Goal: Transaction & Acquisition: Purchase product/service

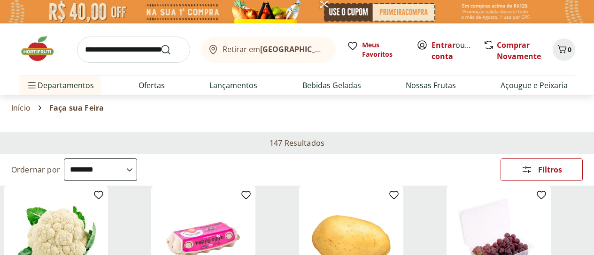
select select "**********"
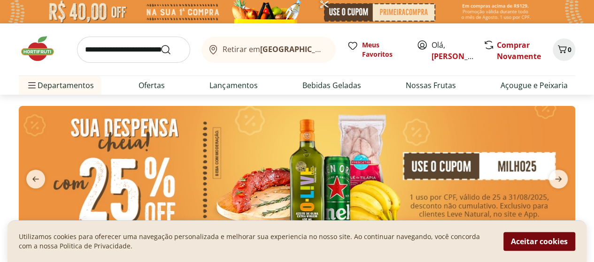
click at [519, 246] on button "Aceitar cookies" at bounding box center [539, 241] width 72 height 19
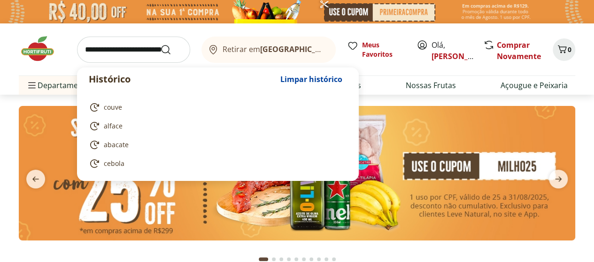
click at [114, 50] on input "search" at bounding box center [133, 50] width 113 height 26
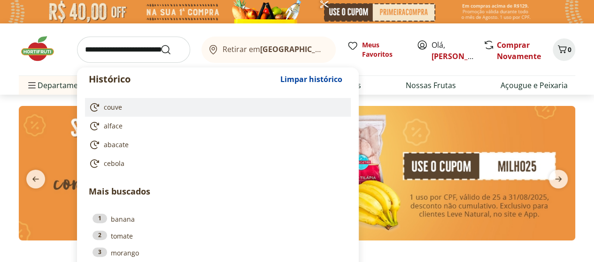
click at [111, 103] on span "couve" at bounding box center [113, 107] width 18 height 9
type input "*****"
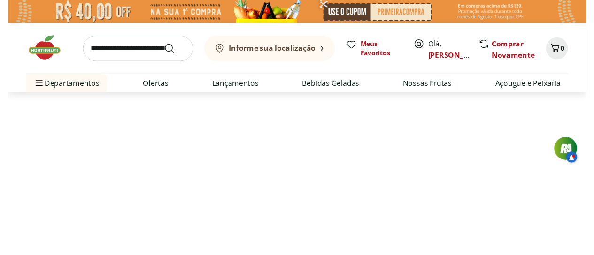
select select "**********"
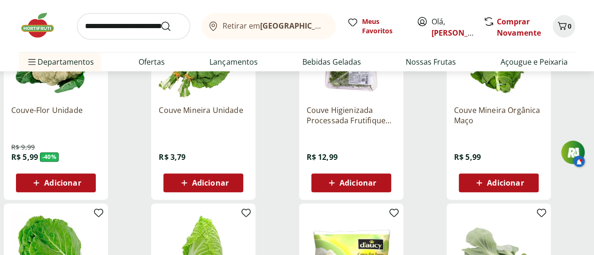
scroll to position [176, 0]
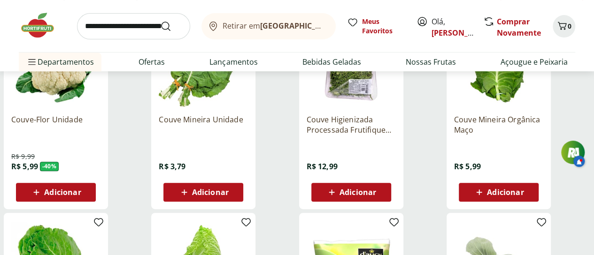
click at [229, 193] on span "Adicionar" at bounding box center [210, 193] width 37 height 8
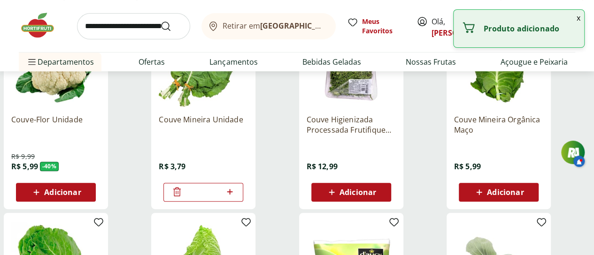
click at [81, 196] on span "Adicionar" at bounding box center [62, 193] width 37 height 8
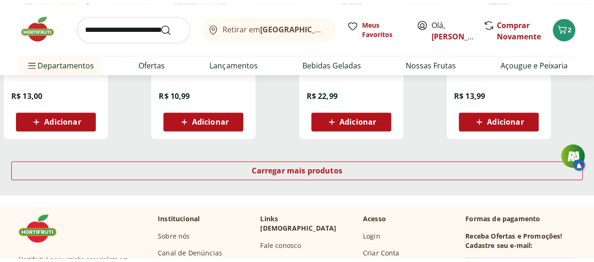
scroll to position [679, 0]
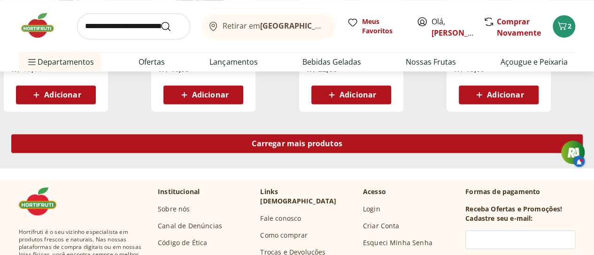
click at [357, 138] on div "Carregar mais produtos" at bounding box center [296, 143] width 571 height 19
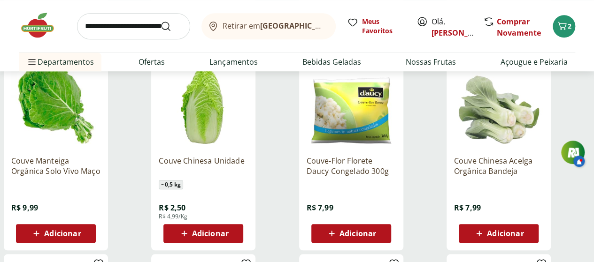
scroll to position [343, 0]
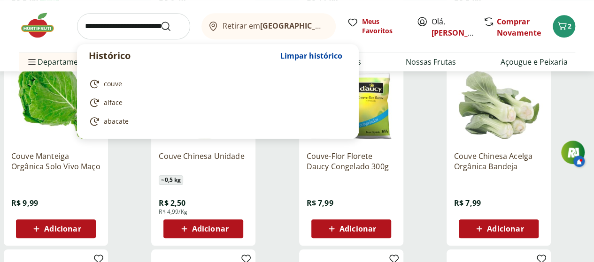
click at [101, 27] on input "search" at bounding box center [133, 26] width 113 height 26
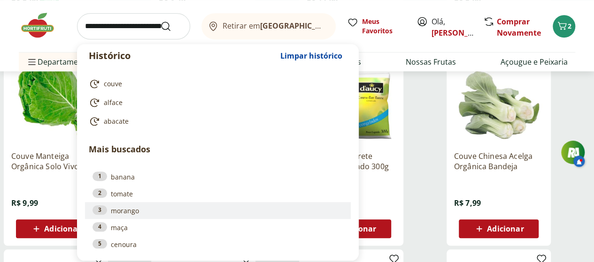
click at [115, 210] on link "3 morango" at bounding box center [217, 211] width 251 height 10
type input "*******"
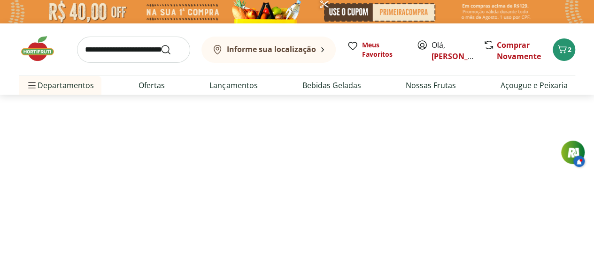
select select "**********"
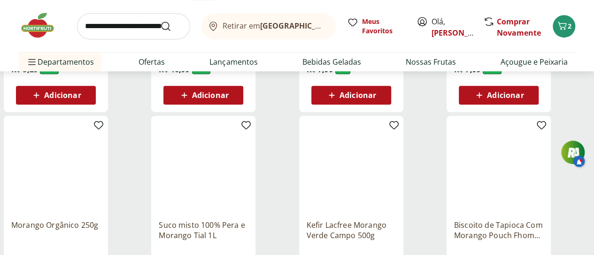
scroll to position [270, 0]
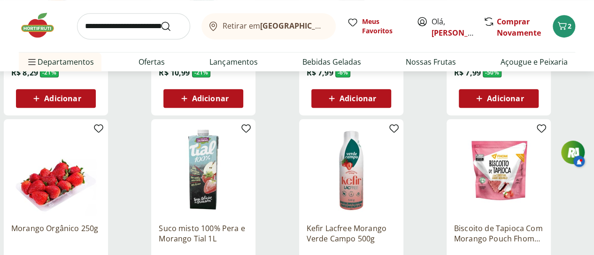
click at [523, 102] on span "Adicionar" at bounding box center [505, 99] width 37 height 8
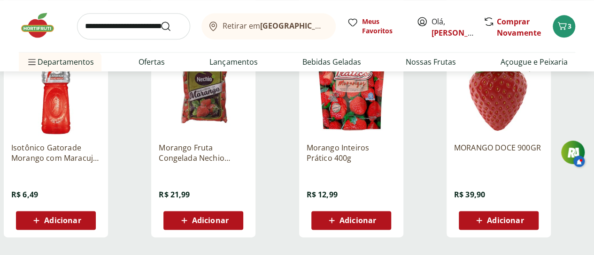
scroll to position [566, 0]
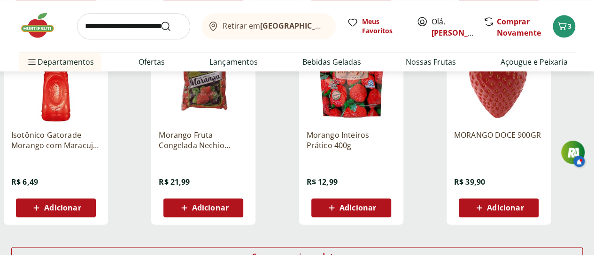
click at [229, 212] on span "Adicionar" at bounding box center [210, 208] width 37 height 8
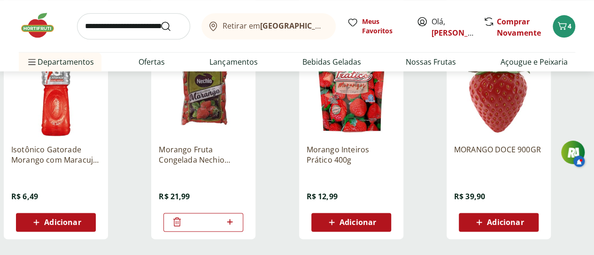
scroll to position [549, 0]
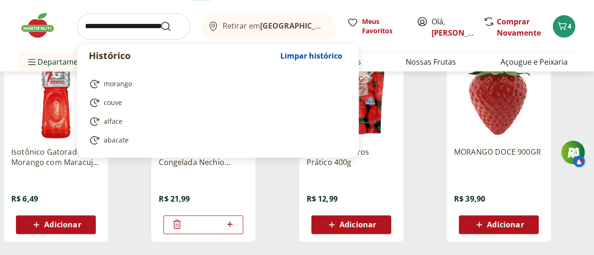
click at [120, 28] on input "search" at bounding box center [133, 26] width 113 height 26
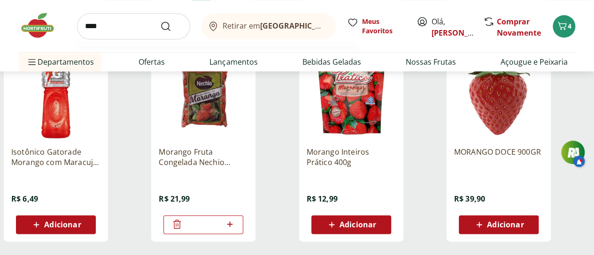
type input "****"
click at [160, 21] on button "Submit Search" at bounding box center [171, 26] width 23 height 11
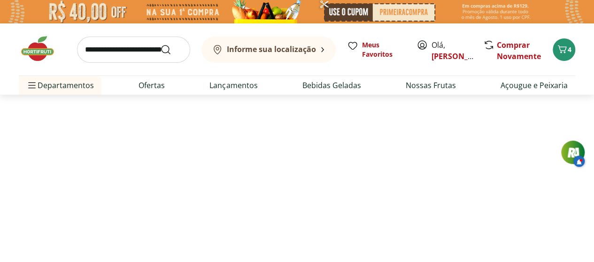
select select "**********"
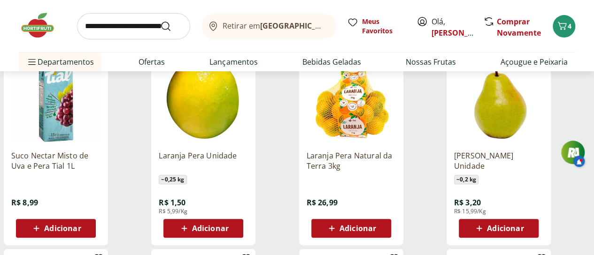
scroll to position [146, 0]
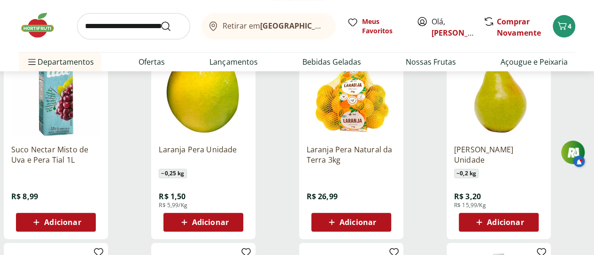
click at [485, 224] on icon at bounding box center [479, 222] width 12 height 11
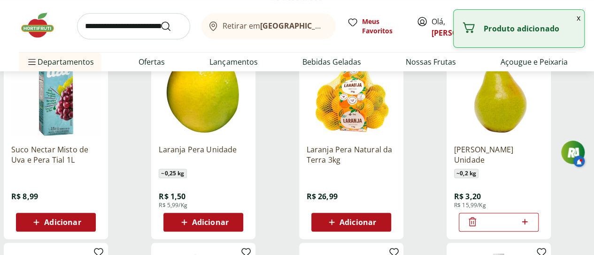
click at [530, 222] on icon at bounding box center [525, 221] width 12 height 11
type input "*"
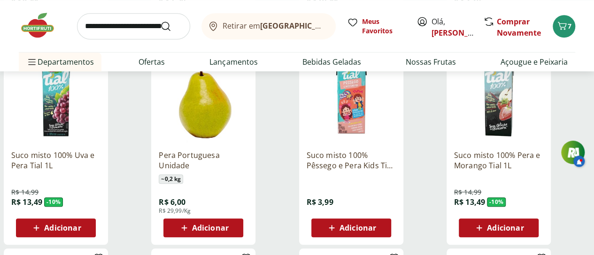
scroll to position [337, 0]
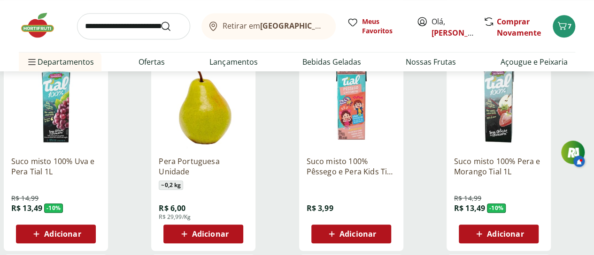
click at [376, 238] on span "Adicionar" at bounding box center [357, 234] width 37 height 8
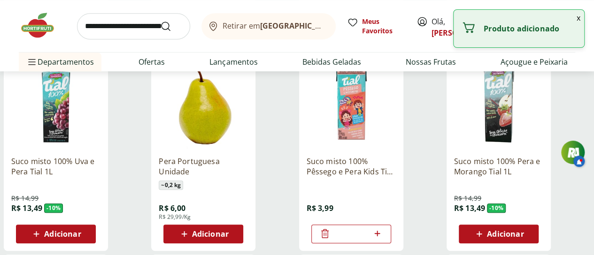
click at [383, 239] on icon at bounding box center [377, 233] width 12 height 11
type input "*"
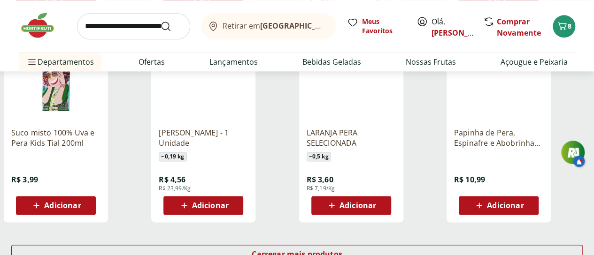
scroll to position [575, 0]
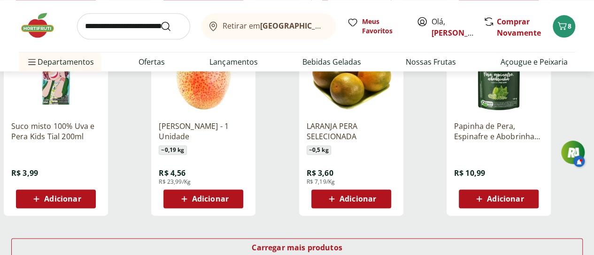
click at [42, 205] on icon at bounding box center [37, 198] width 12 height 11
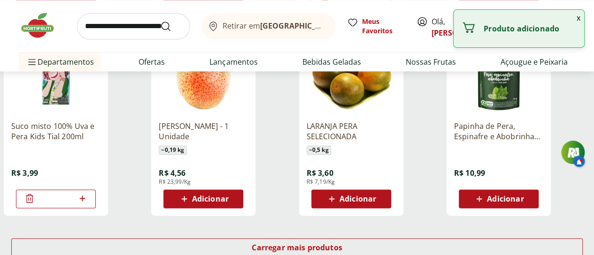
click at [88, 204] on icon at bounding box center [82, 198] width 12 height 11
type input "*"
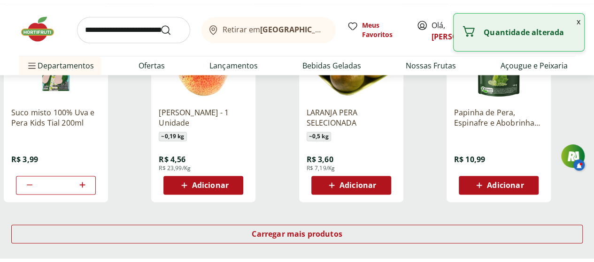
scroll to position [596, 0]
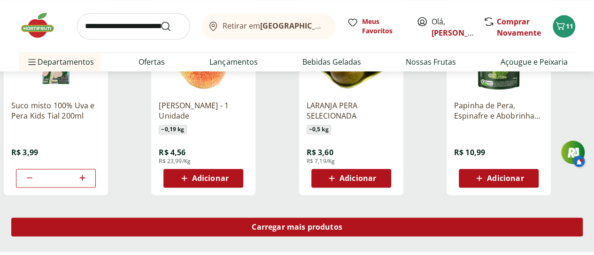
click at [342, 231] on span "Carregar mais produtos" at bounding box center [297, 227] width 91 height 8
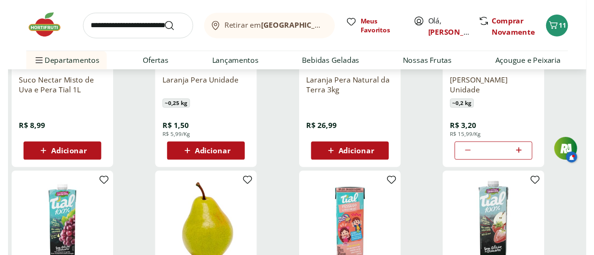
scroll to position [0, 0]
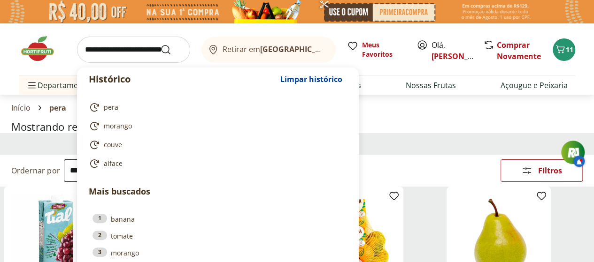
click at [144, 54] on input "search" at bounding box center [133, 50] width 113 height 26
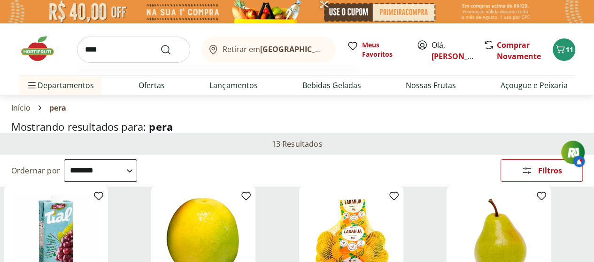
type input "****"
click at [160, 44] on button "Submit Search" at bounding box center [171, 49] width 23 height 11
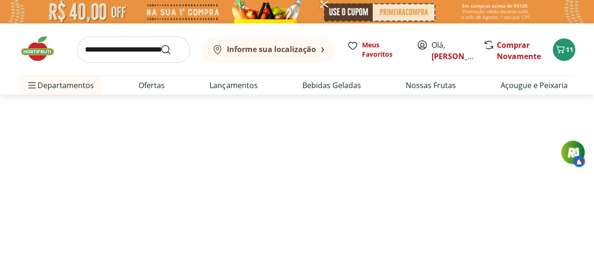
select select "**********"
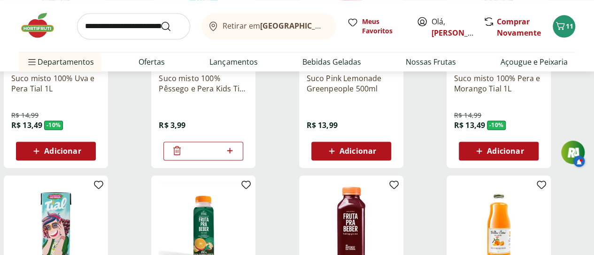
scroll to position [583, 0]
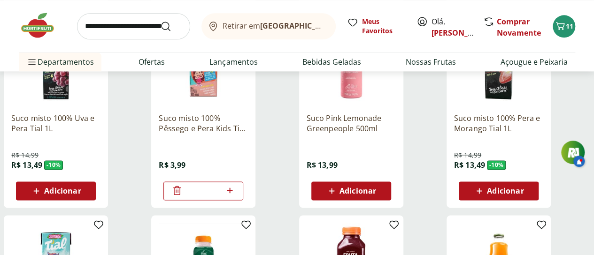
click at [236, 196] on icon at bounding box center [230, 190] width 12 height 11
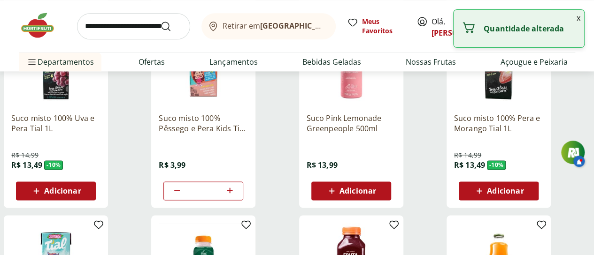
click at [236, 196] on icon at bounding box center [230, 190] width 12 height 11
type input "*"
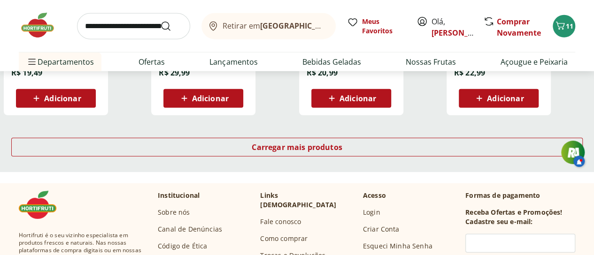
scroll to position [1279, 0]
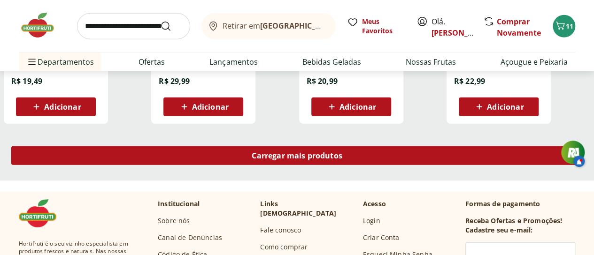
click at [342, 160] on span "Carregar mais produtos" at bounding box center [297, 156] width 91 height 8
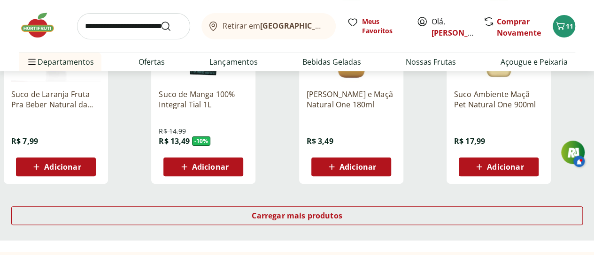
scroll to position [1861, 0]
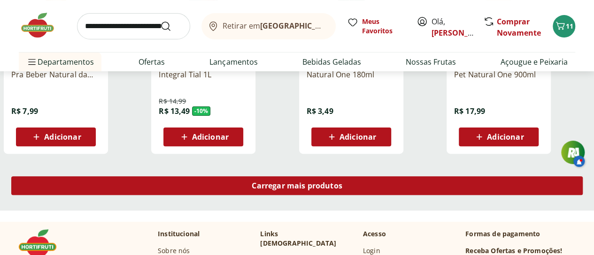
click at [342, 190] on span "Carregar mais produtos" at bounding box center [297, 186] width 91 height 8
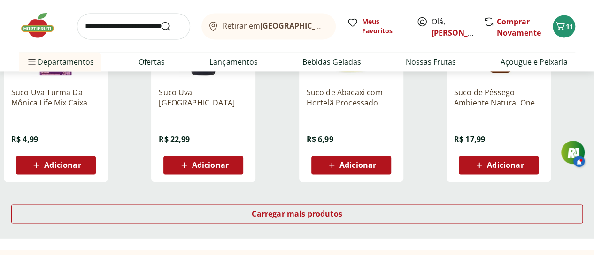
scroll to position [2427, 0]
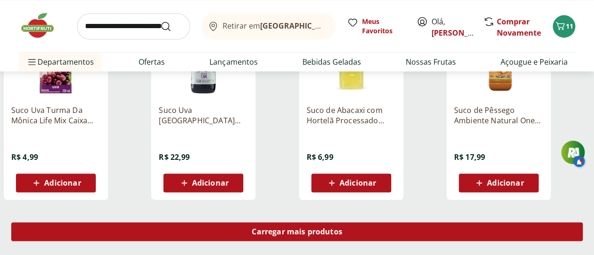
click at [342, 236] on span "Carregar mais produtos" at bounding box center [297, 232] width 91 height 8
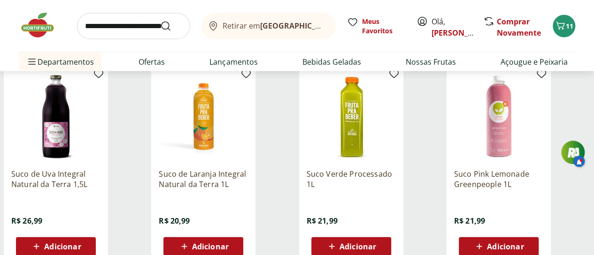
scroll to position [931, 0]
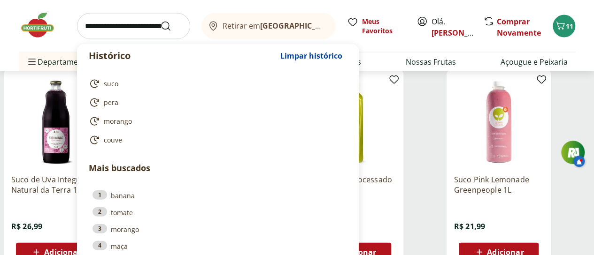
click at [125, 30] on input "search" at bounding box center [133, 26] width 113 height 26
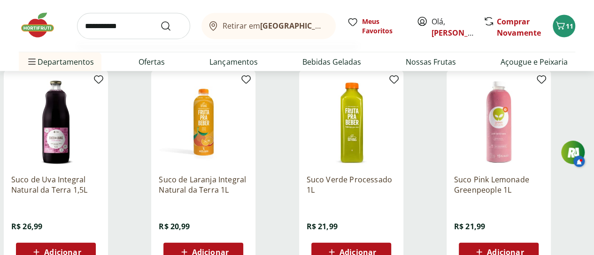
type input "**********"
click at [160, 21] on button "Submit Search" at bounding box center [171, 26] width 23 height 11
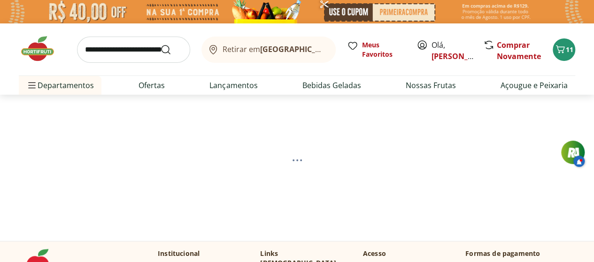
select select "**********"
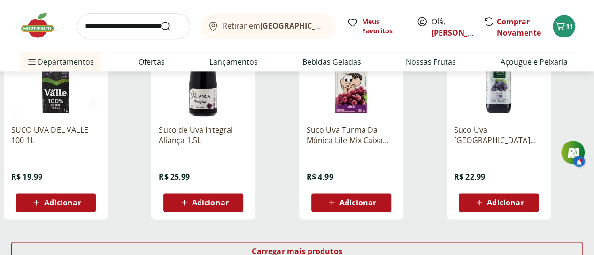
scroll to position [580, 0]
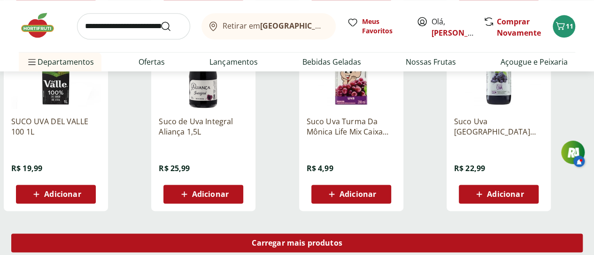
click at [366, 240] on div "Carregar mais produtos" at bounding box center [296, 243] width 571 height 19
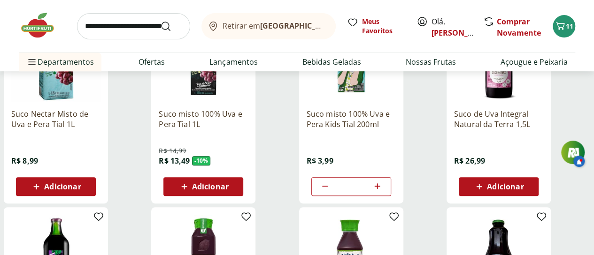
scroll to position [170, 0]
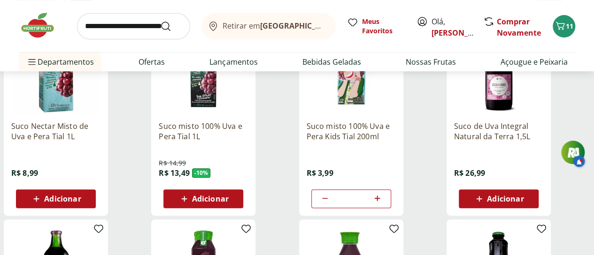
click at [523, 198] on span "Adicionar" at bounding box center [505, 199] width 37 height 8
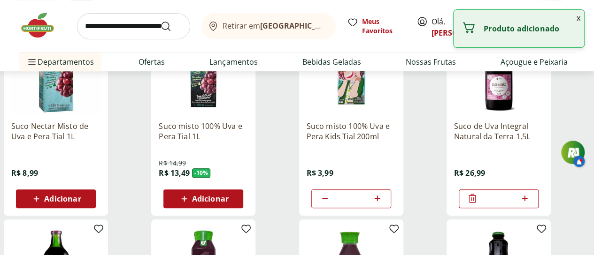
click at [530, 200] on icon at bounding box center [525, 198] width 12 height 11
type input "*"
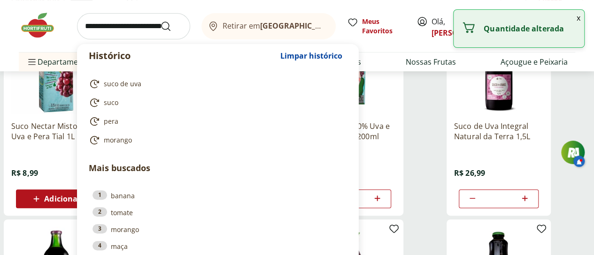
click at [140, 23] on input "search" at bounding box center [133, 26] width 113 height 26
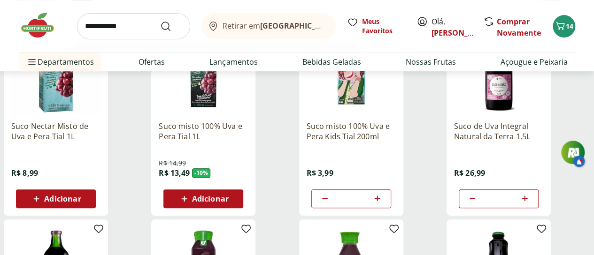
type input "**********"
click at [160, 21] on button "Submit Search" at bounding box center [171, 26] width 23 height 11
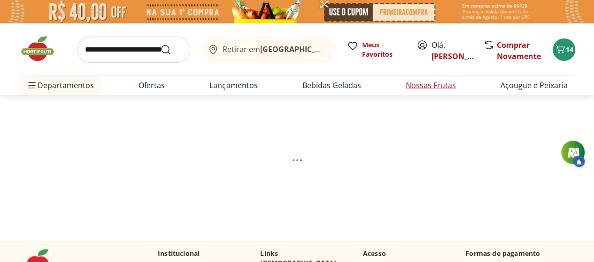
select select "**********"
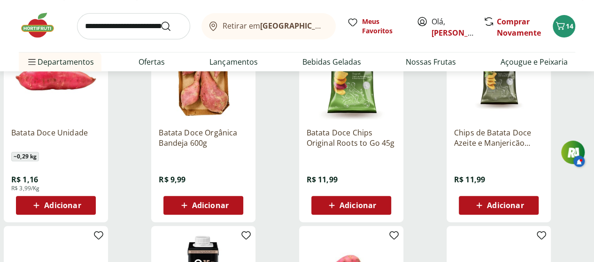
scroll to position [157, 0]
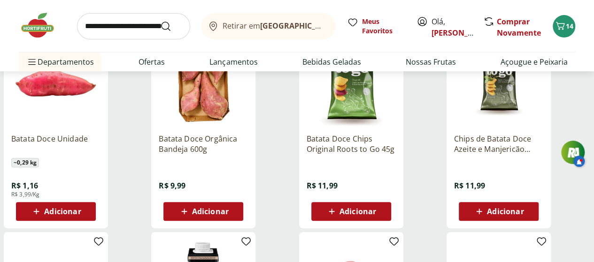
click at [81, 215] on span "Adicionar" at bounding box center [62, 212] width 37 height 8
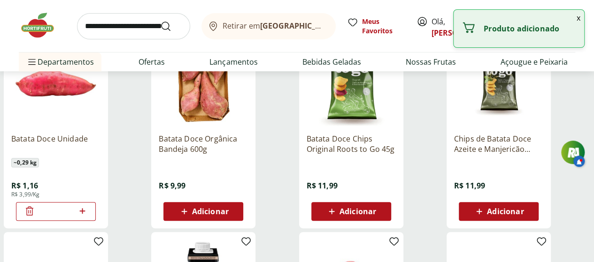
click at [85, 214] on icon at bounding box center [82, 211] width 6 height 6
type input "*"
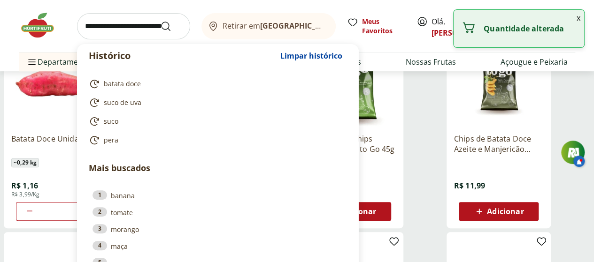
click at [138, 26] on input "search" at bounding box center [133, 26] width 113 height 26
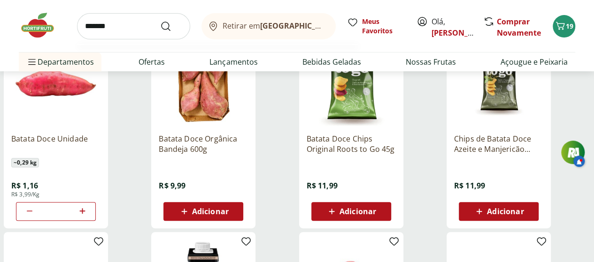
type input "*******"
click at [160, 21] on button "Submit Search" at bounding box center [171, 26] width 23 height 11
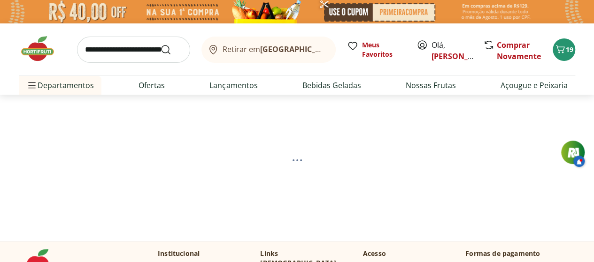
select select "**********"
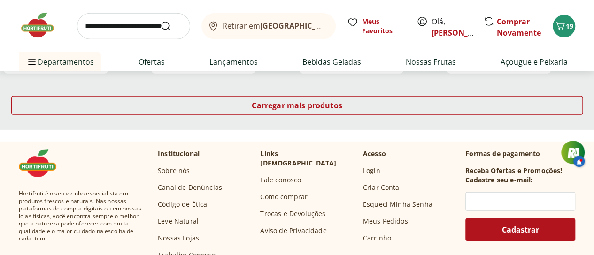
scroll to position [1315, 0]
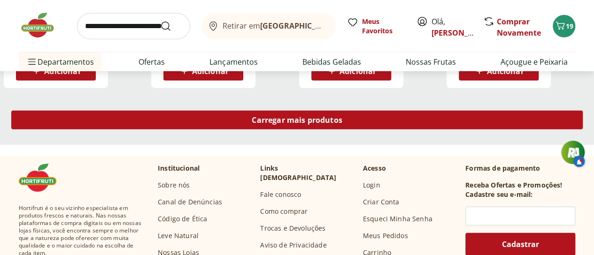
click at [333, 118] on div "Carregar mais produtos" at bounding box center [296, 120] width 571 height 19
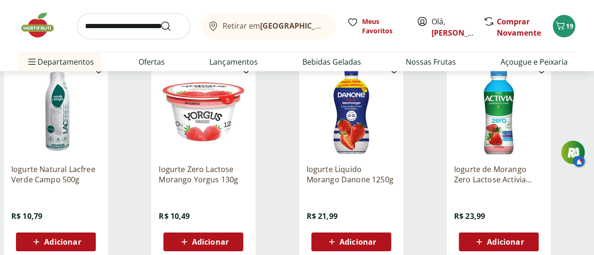
scroll to position [1358, 0]
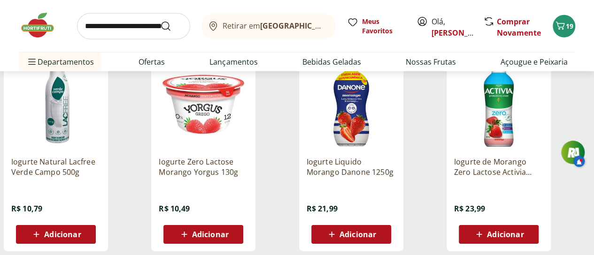
click at [376, 238] on span "Adicionar" at bounding box center [357, 235] width 37 height 8
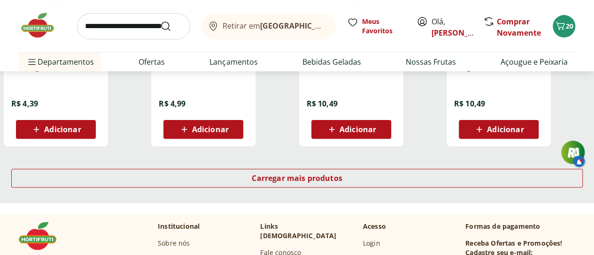
scroll to position [1857, 0]
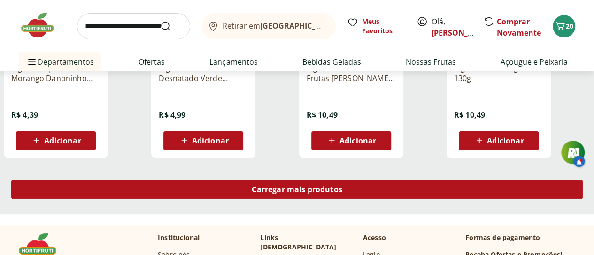
click at [342, 193] on span "Carregar mais produtos" at bounding box center [297, 190] width 91 height 8
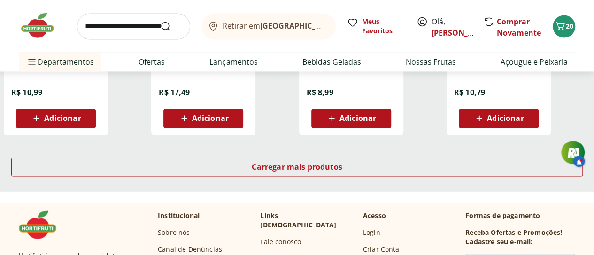
scroll to position [2478, 0]
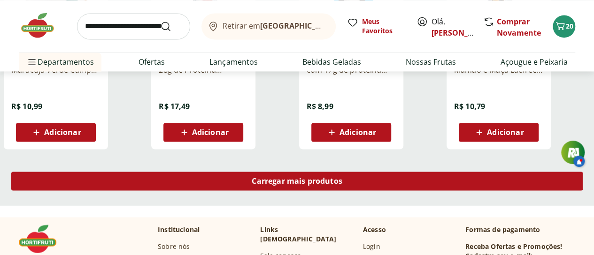
click at [342, 183] on span "Carregar mais produtos" at bounding box center [297, 181] width 91 height 8
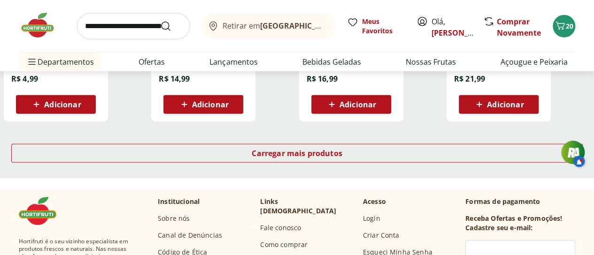
scroll to position [3123, 0]
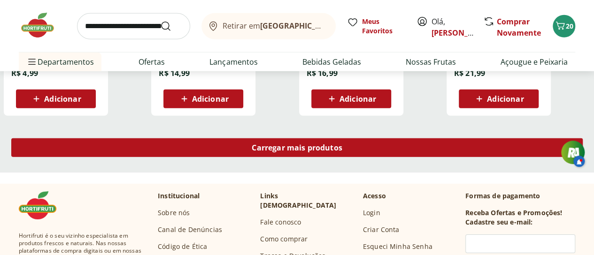
click at [342, 152] on span "Carregar mais produtos" at bounding box center [297, 148] width 91 height 8
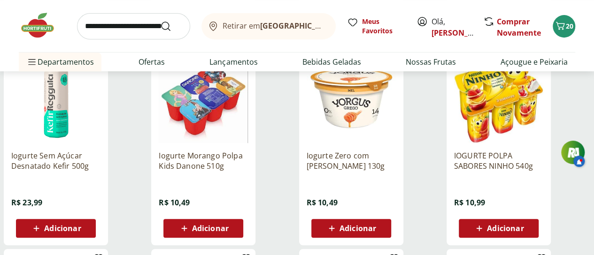
scroll to position [1970, 0]
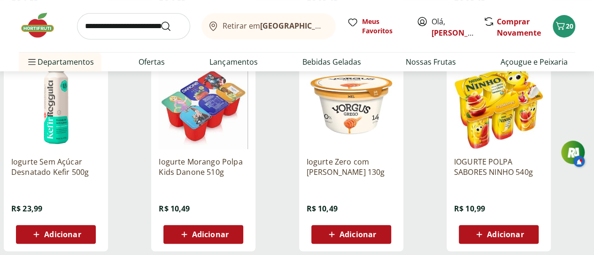
click at [485, 235] on icon at bounding box center [479, 234] width 12 height 11
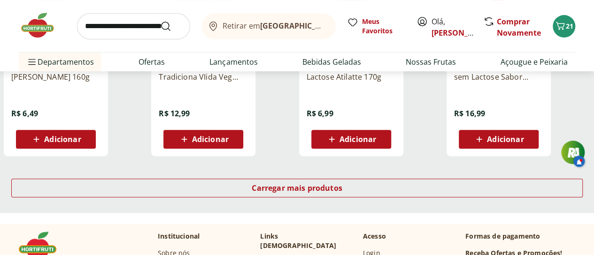
scroll to position [3682, 0]
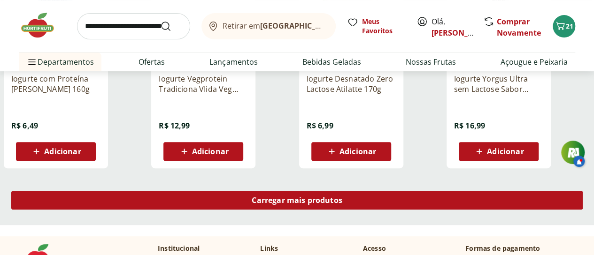
click at [363, 210] on div "Carregar mais produtos" at bounding box center [296, 200] width 571 height 19
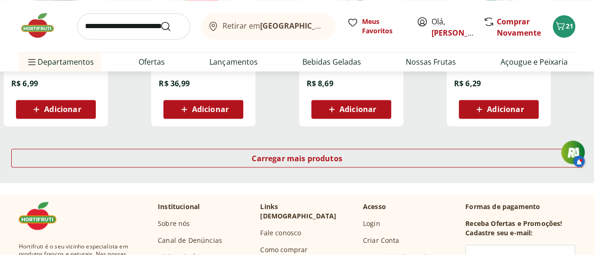
scroll to position [4315, 0]
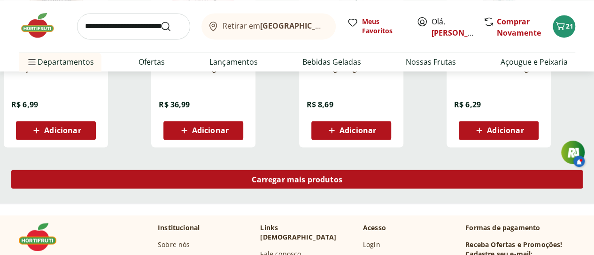
click at [342, 183] on span "Carregar mais produtos" at bounding box center [297, 180] width 91 height 8
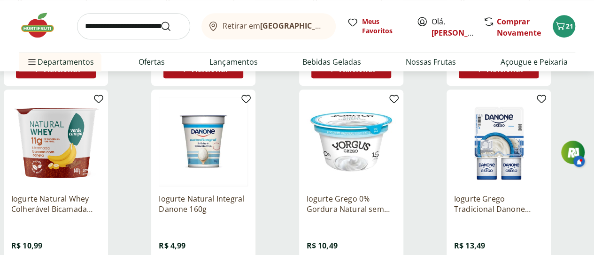
scroll to position [0, 0]
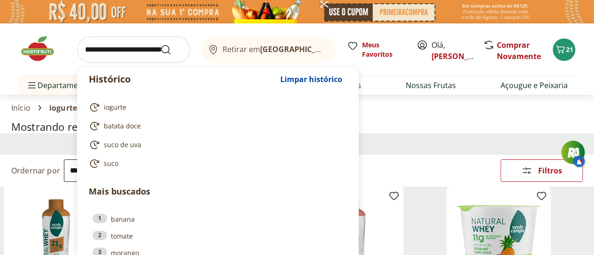
click at [108, 52] on input "search" at bounding box center [133, 50] width 113 height 26
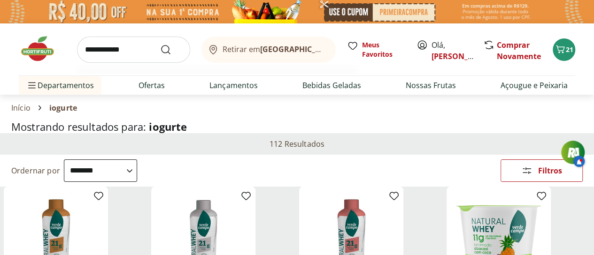
type input "**********"
click at [160, 44] on button "Submit Search" at bounding box center [171, 49] width 23 height 11
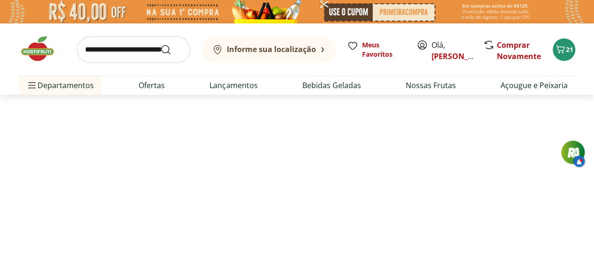
select select "**********"
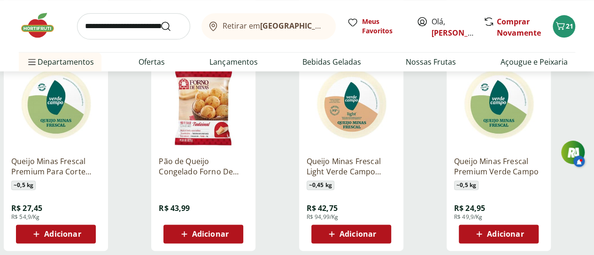
scroll to position [553, 0]
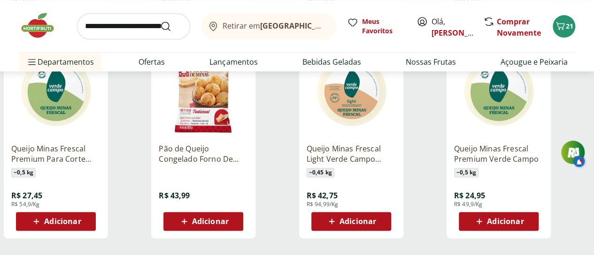
click at [81, 225] on span "Adicionar" at bounding box center [62, 222] width 37 height 8
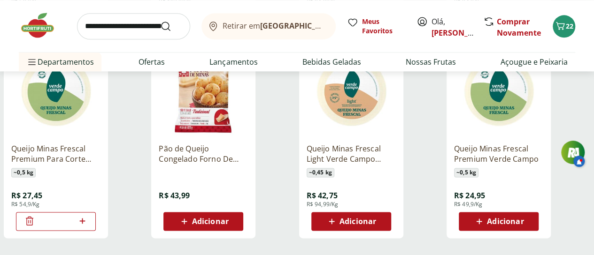
click at [33, 225] on icon at bounding box center [30, 220] width 8 height 9
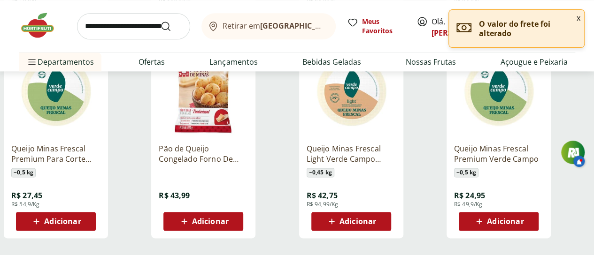
click at [523, 225] on span "Adicionar" at bounding box center [505, 222] width 37 height 8
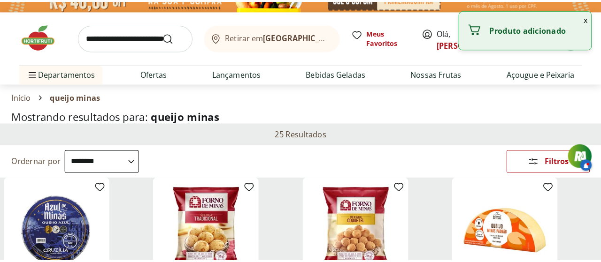
scroll to position [0, 0]
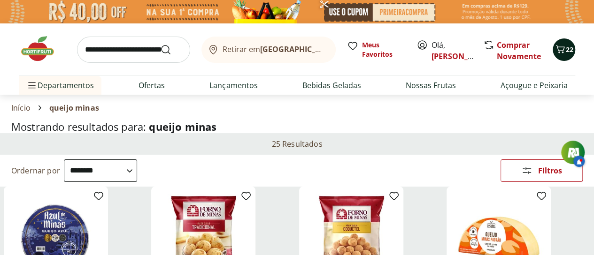
click at [565, 46] on icon "Carrinho" at bounding box center [559, 49] width 11 height 11
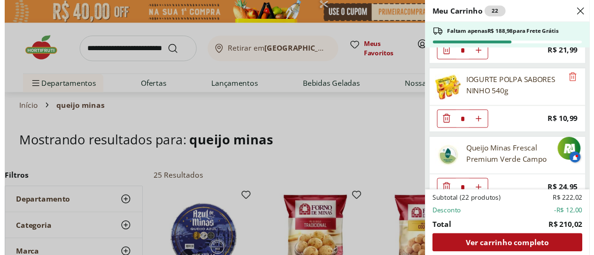
scroll to position [691, 0]
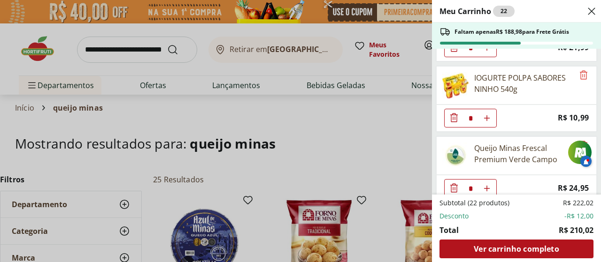
click at [589, 15] on icon "Close" at bounding box center [591, 11] width 11 height 11
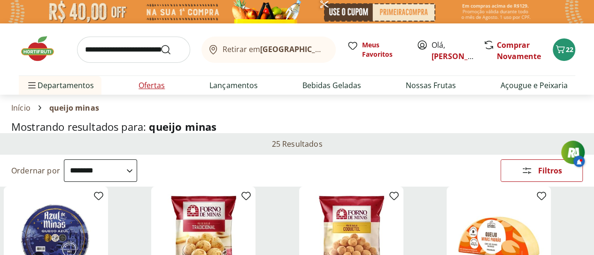
click at [152, 83] on link "Ofertas" at bounding box center [151, 85] width 26 height 11
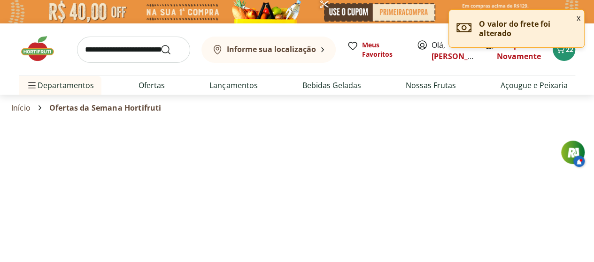
select select "**********"
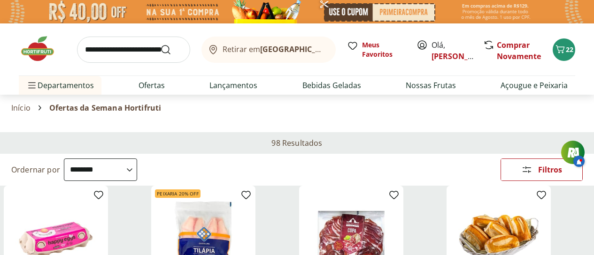
select select "**********"
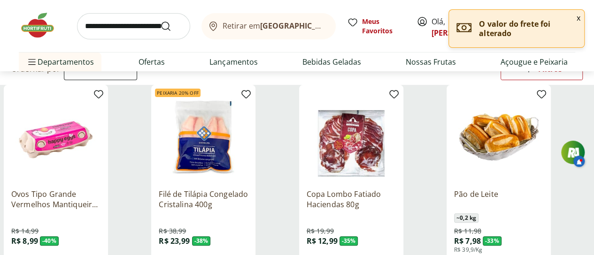
scroll to position [142, 0]
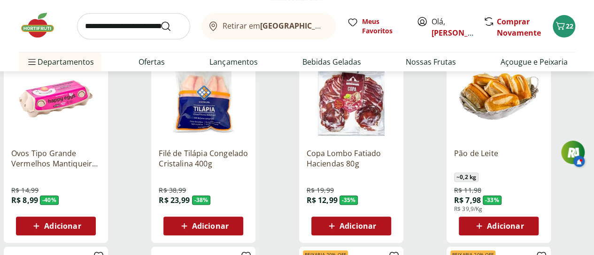
click at [81, 222] on span "Adicionar" at bounding box center [62, 226] width 37 height 8
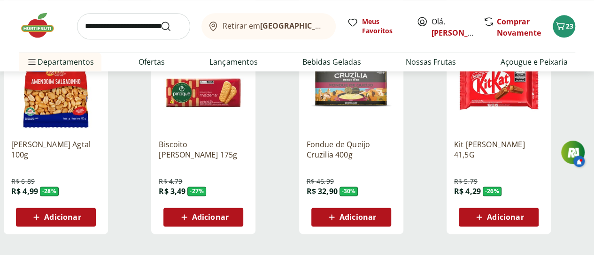
scroll to position [585, 0]
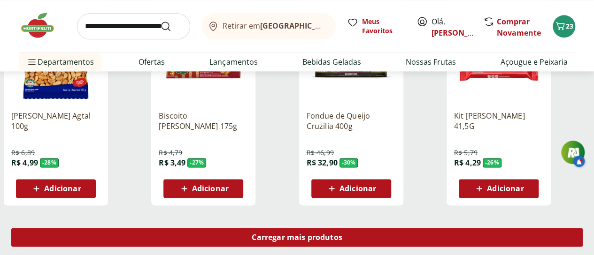
click at [342, 234] on span "Carregar mais produtos" at bounding box center [297, 238] width 91 height 8
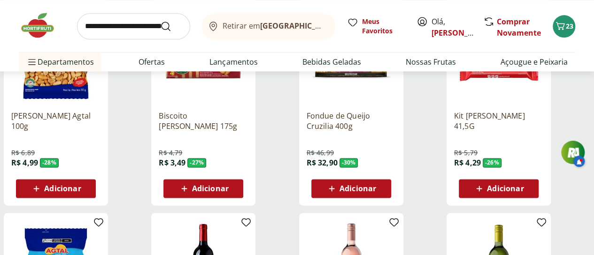
click at [107, 27] on input "search" at bounding box center [133, 26] width 113 height 26
type input "*********"
click button "Submit Search" at bounding box center [171, 26] width 23 height 11
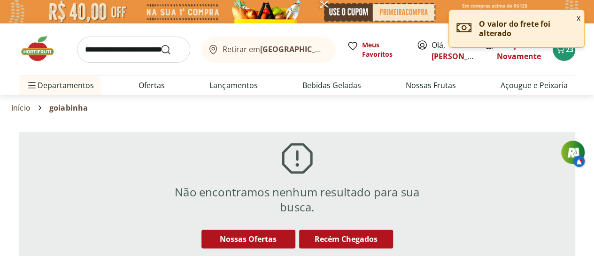
click at [109, 46] on input "search" at bounding box center [133, 50] width 113 height 26
type input "*******"
click at [160, 44] on button "Submit Search" at bounding box center [171, 49] width 23 height 11
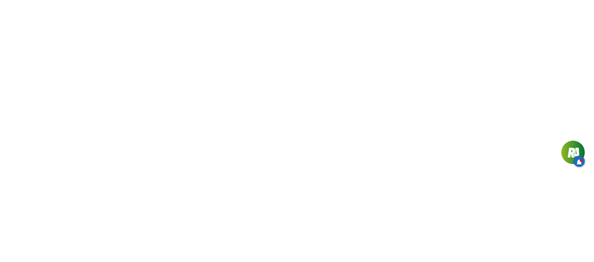
select select "**********"
